Goal: Task Accomplishment & Management: Complete application form

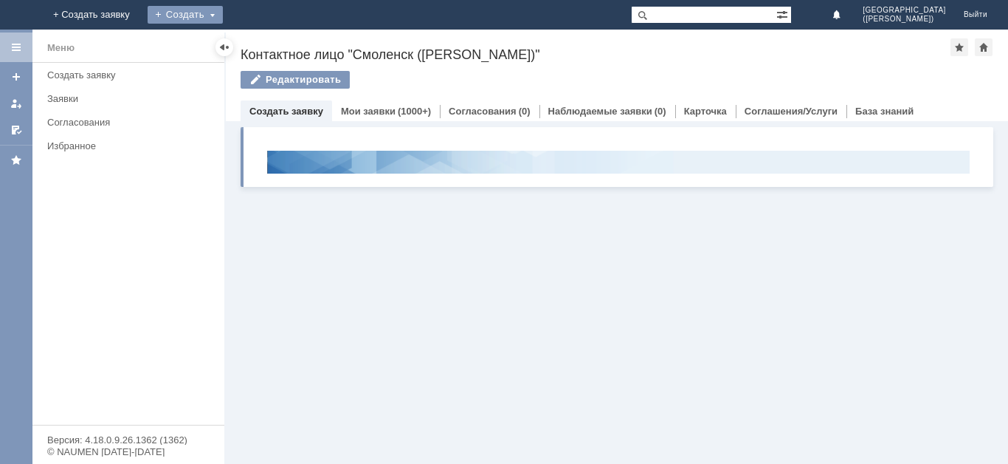
click at [223, 18] on div "Создать" at bounding box center [185, 15] width 75 height 18
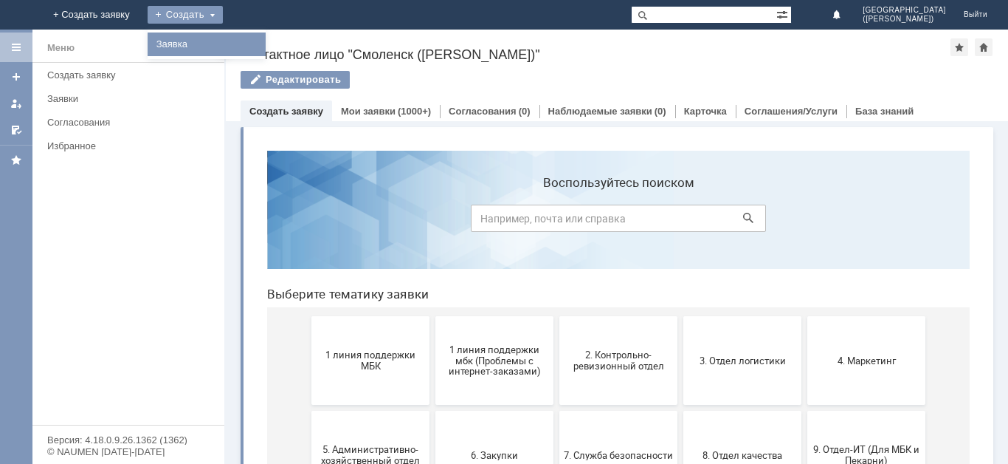
click at [263, 45] on link "Заявка" at bounding box center [207, 44] width 112 height 18
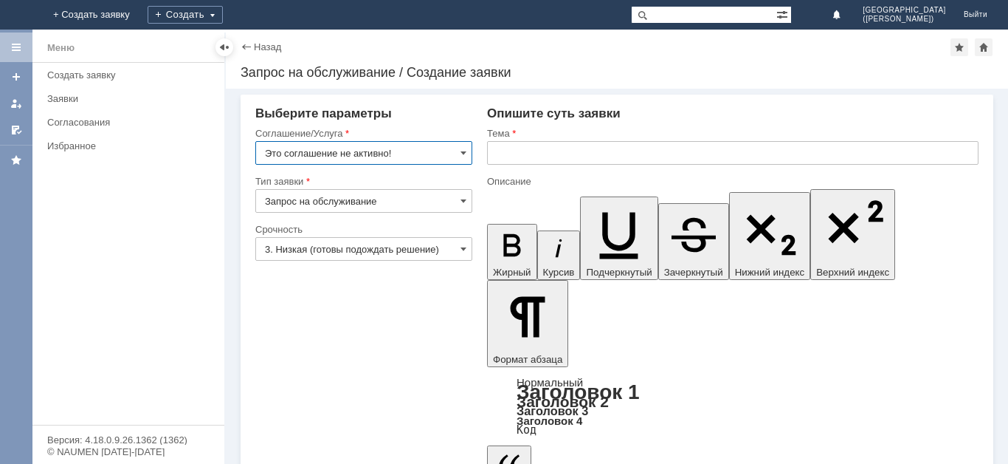
click at [362, 151] on input "Это соглашение не активно!" at bounding box center [363, 153] width 217 height 24
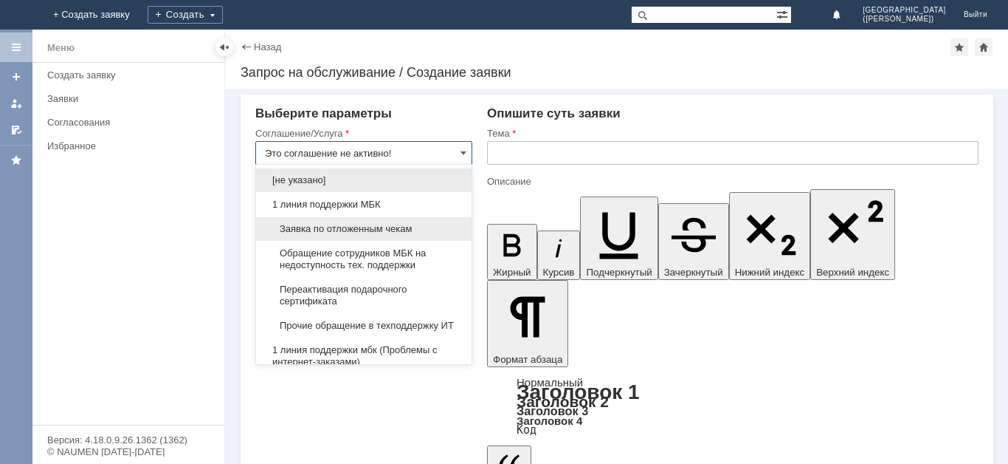
click at [371, 238] on div "Заявка по отложенным чекам" at bounding box center [364, 229] width 216 height 24
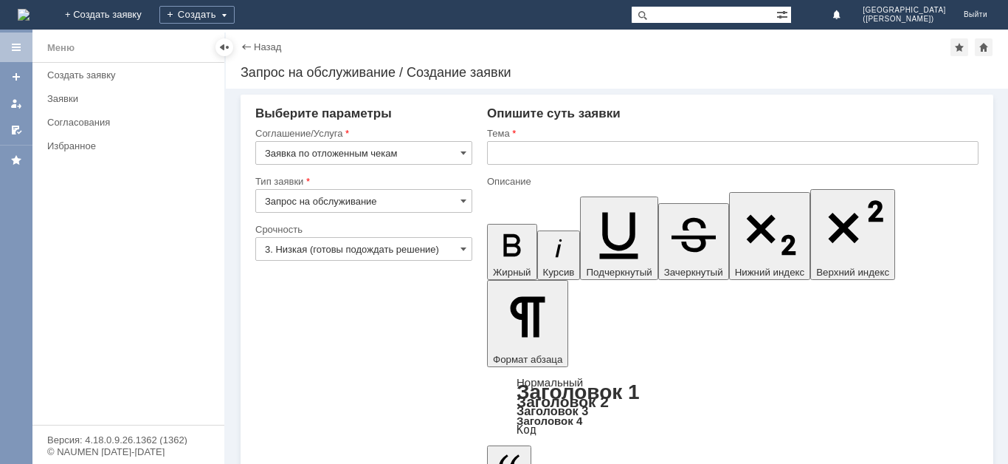
type input "Заявка по отложенным чекам"
click at [361, 243] on input "3. Низкая (готовы подождать решение)" at bounding box center [363, 249] width 217 height 24
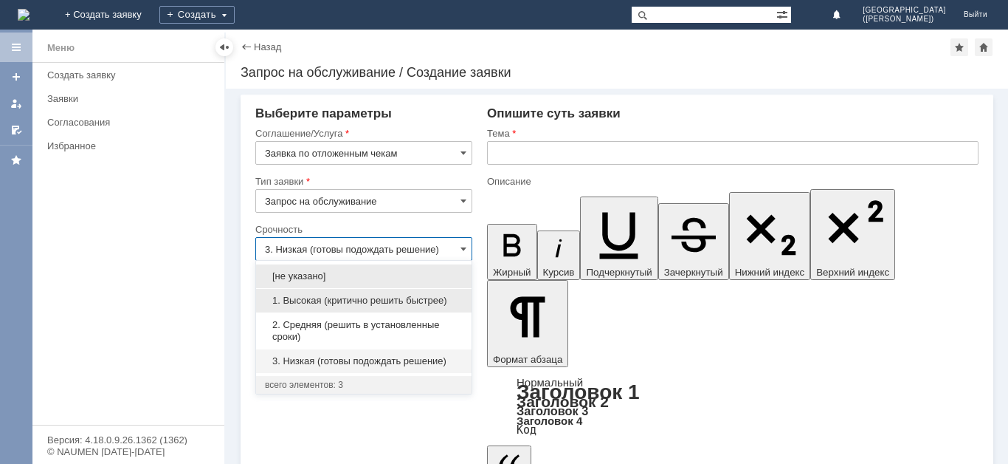
click at [358, 302] on span "1. Высокая (критично решить быстрее)" at bounding box center [364, 301] width 198 height 12
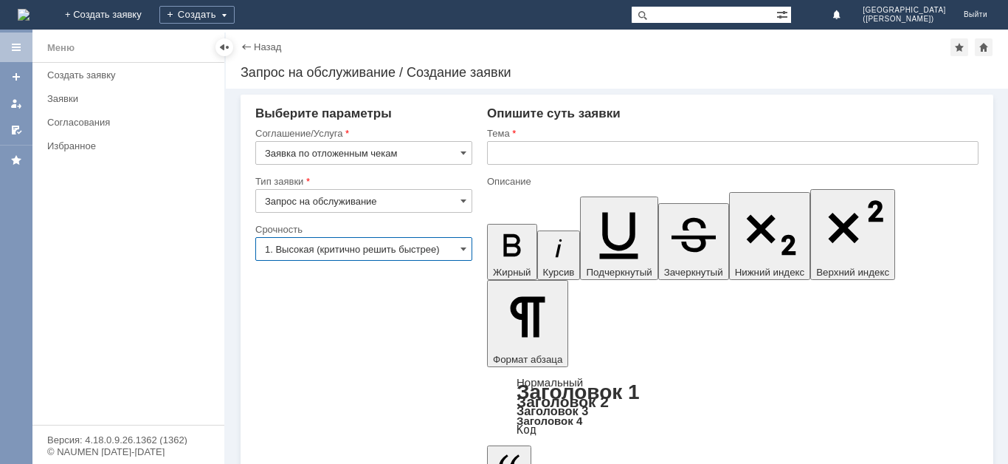
type input "1. Высокая (критично решить быстрее)"
click at [552, 146] on input "text" at bounding box center [733, 153] width 492 height 24
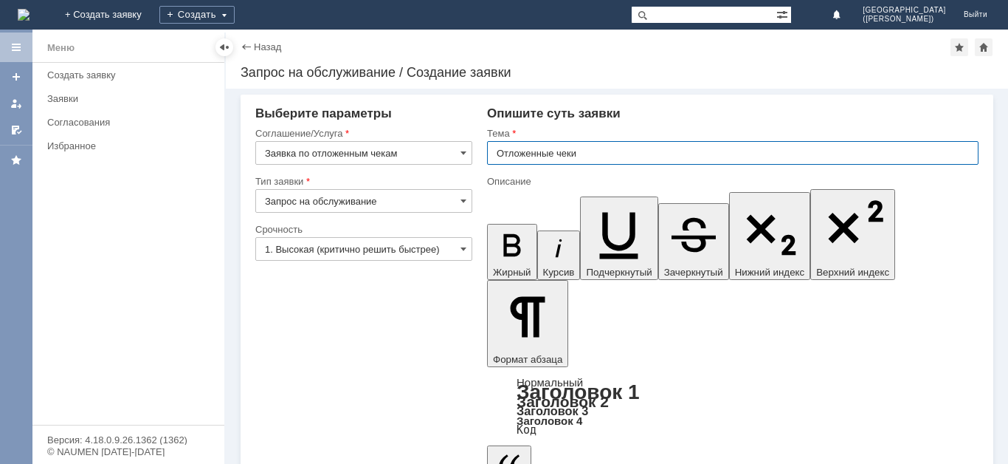
type input "Отложенные чеки"
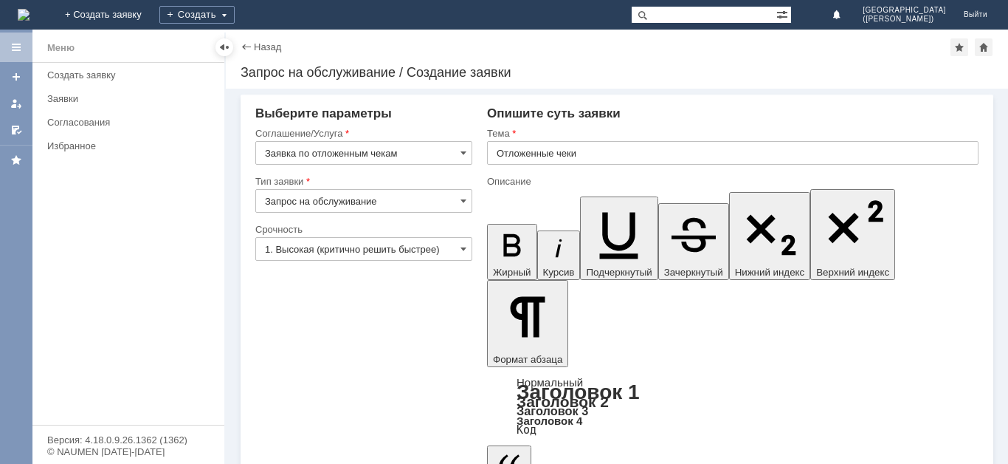
drag, startPoint x: 618, startPoint y: 3657, endPoint x: 627, endPoint y: 3640, distance: 19.1
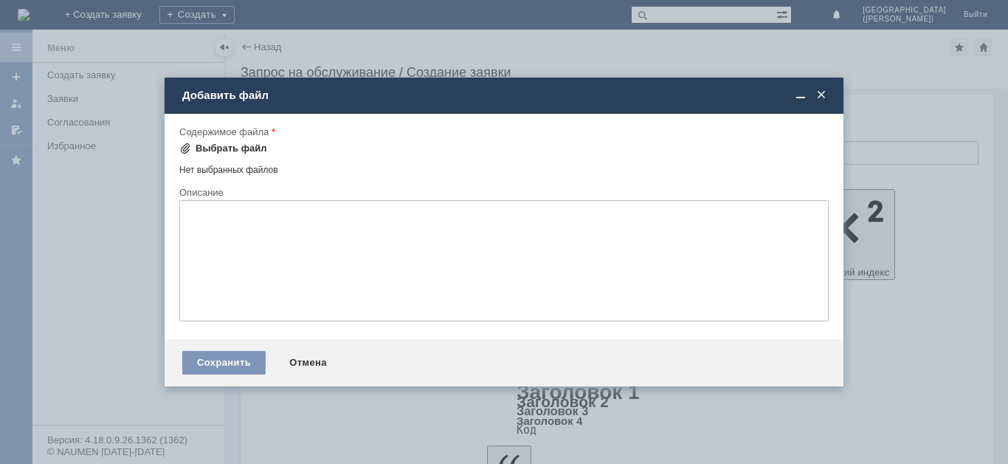
click at [240, 153] on div "Выбрать файл" at bounding box center [232, 148] width 72 height 12
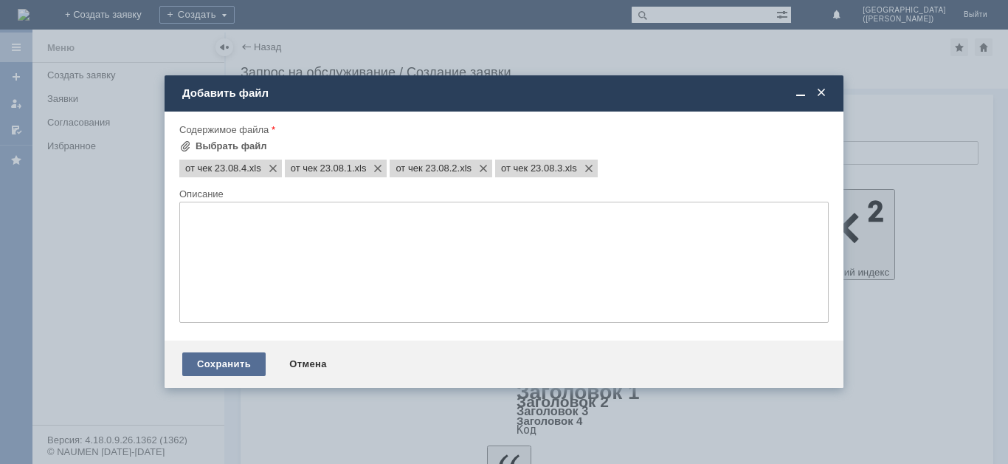
click at [198, 368] on div "Сохранить" at bounding box center [223, 364] width 83 height 24
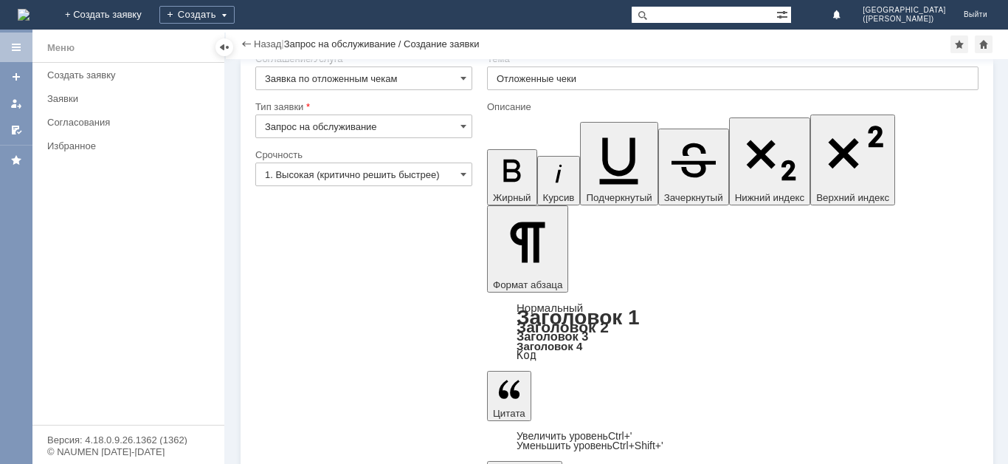
scroll to position [44, 0]
